Goal: Information Seeking & Learning: Learn about a topic

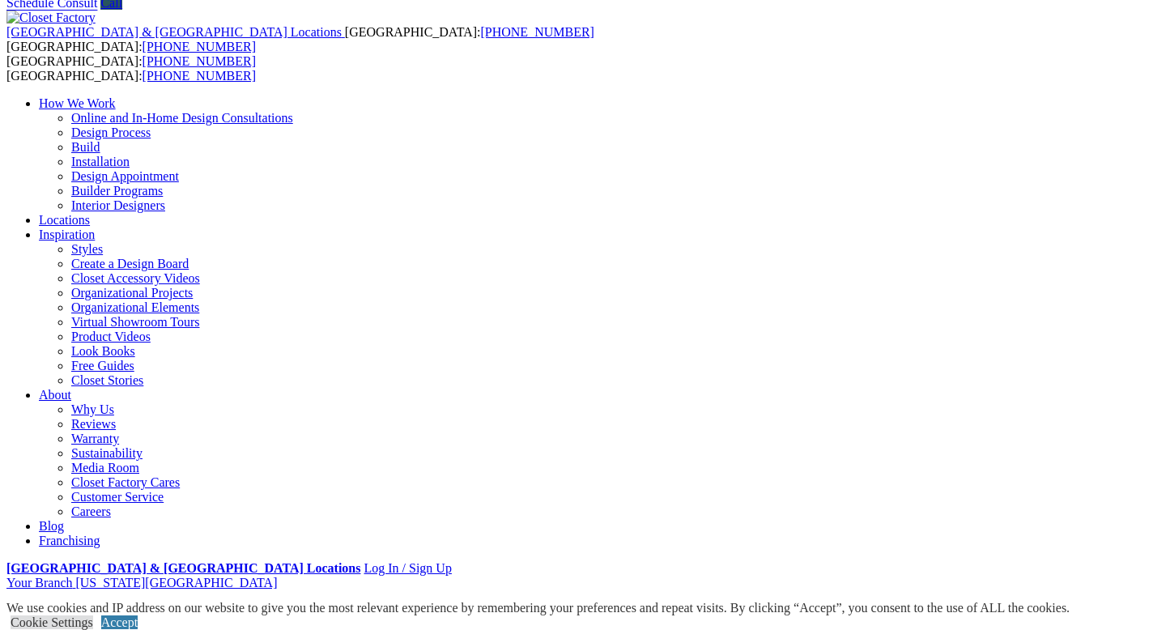
scroll to position [60, 0]
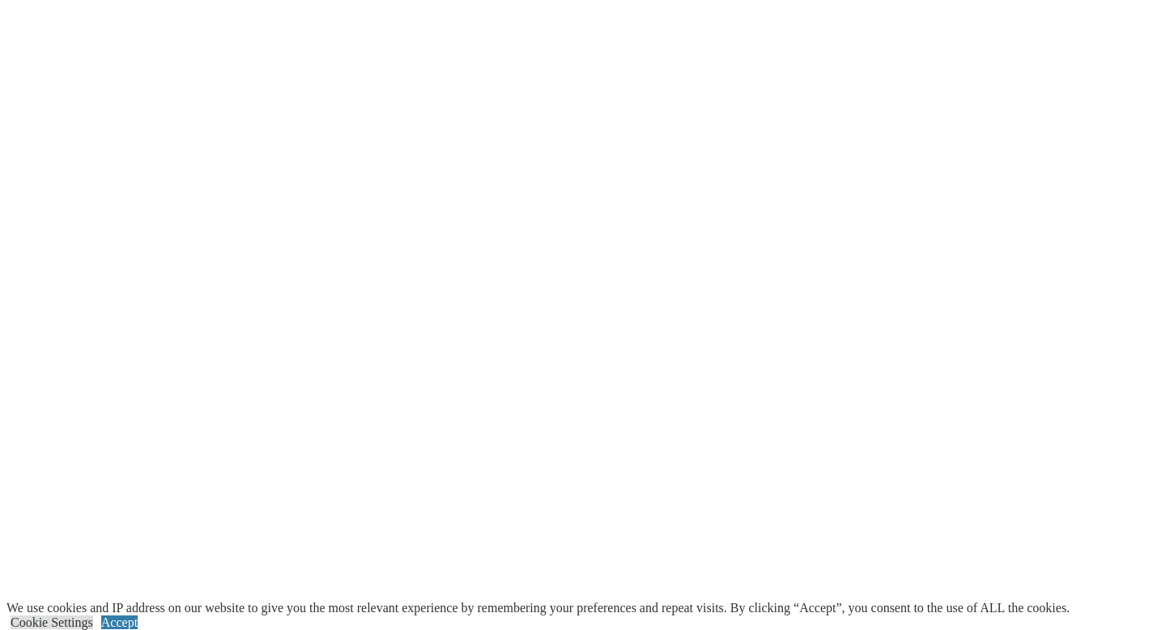
scroll to position [3255, 0]
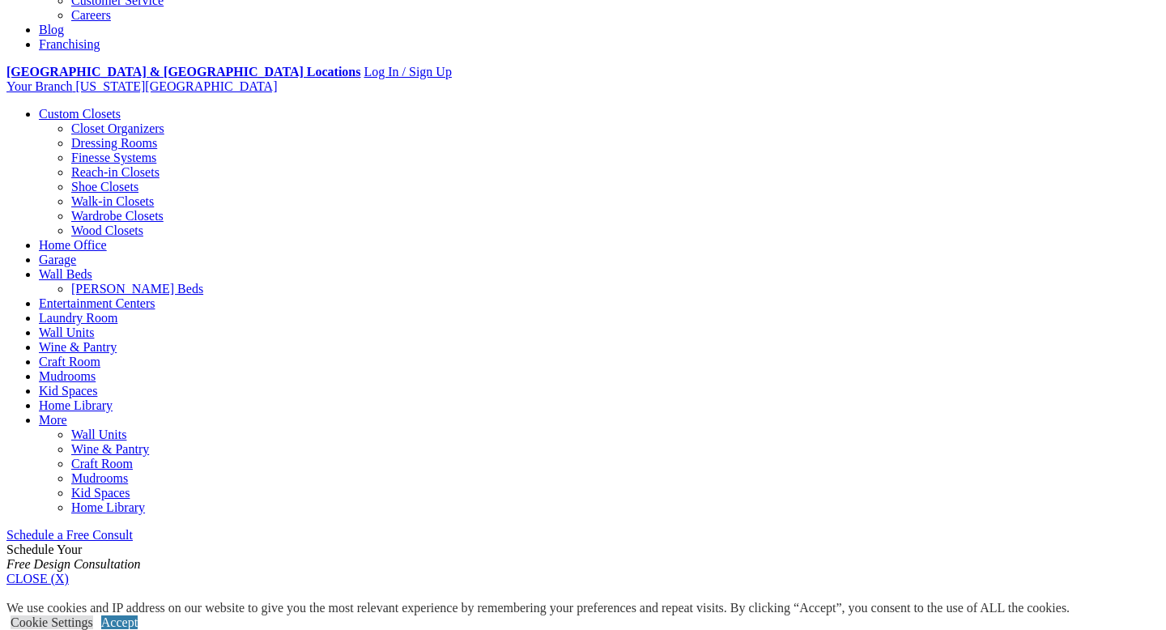
scroll to position [557, 0]
